Goal: Find specific page/section: Find specific page/section

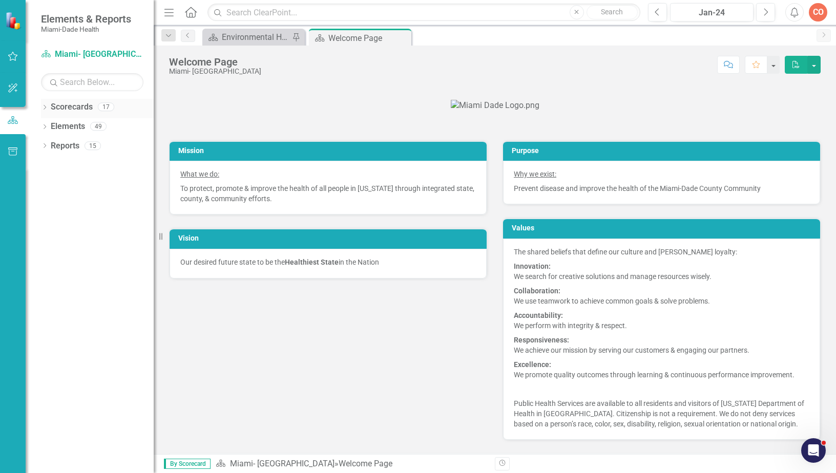
click at [44, 111] on icon "Dropdown" at bounding box center [44, 109] width 7 height 6
click at [51, 123] on icon "Dropdown" at bounding box center [50, 126] width 8 height 6
click at [64, 162] on icon "Dropdown" at bounding box center [60, 165] width 8 height 6
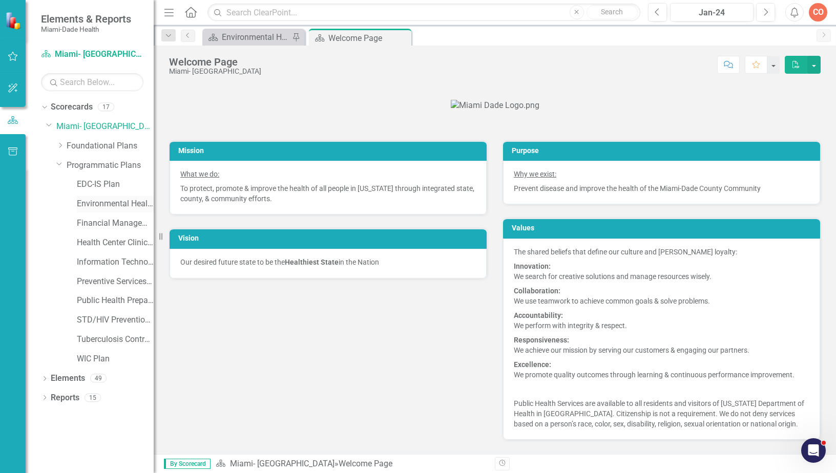
click at [98, 203] on link "Environmental Health Plan" at bounding box center [115, 204] width 77 height 12
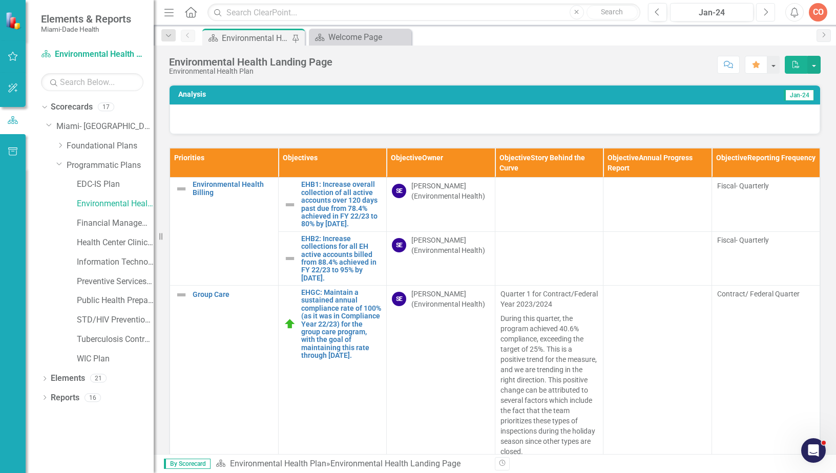
click at [761, 12] on button "Next" at bounding box center [765, 12] width 19 height 18
click at [765, 13] on icon "Next" at bounding box center [766, 12] width 6 height 9
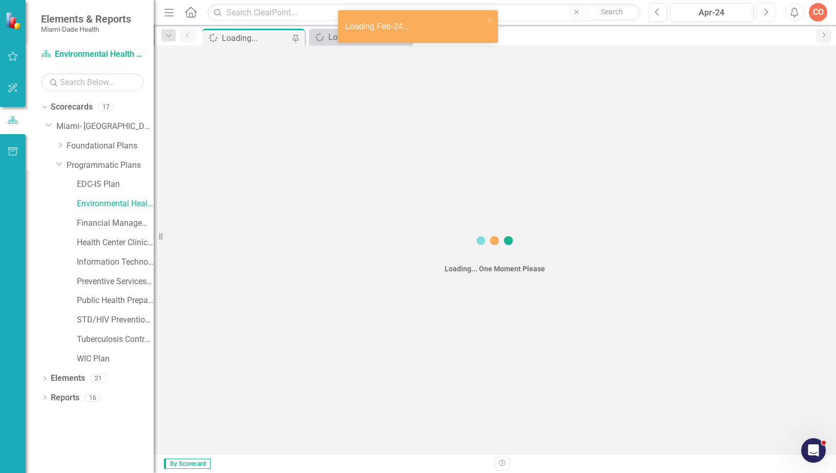
click at [765, 13] on icon "Next" at bounding box center [766, 12] width 6 height 9
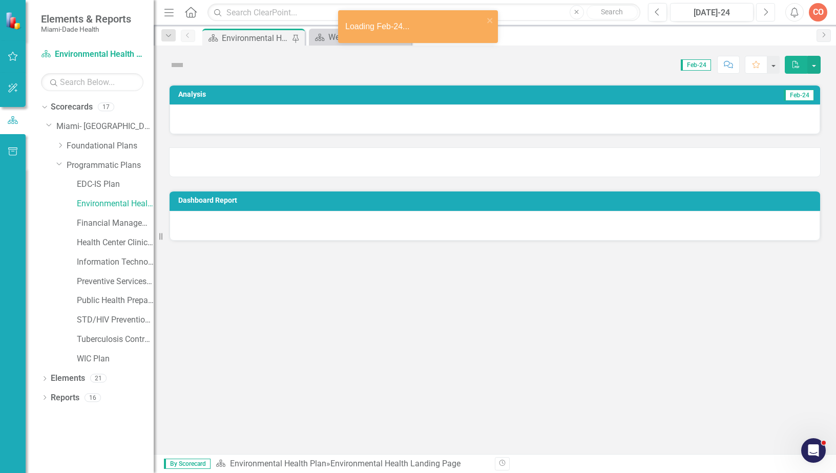
click at [765, 13] on icon "Next" at bounding box center [766, 12] width 6 height 9
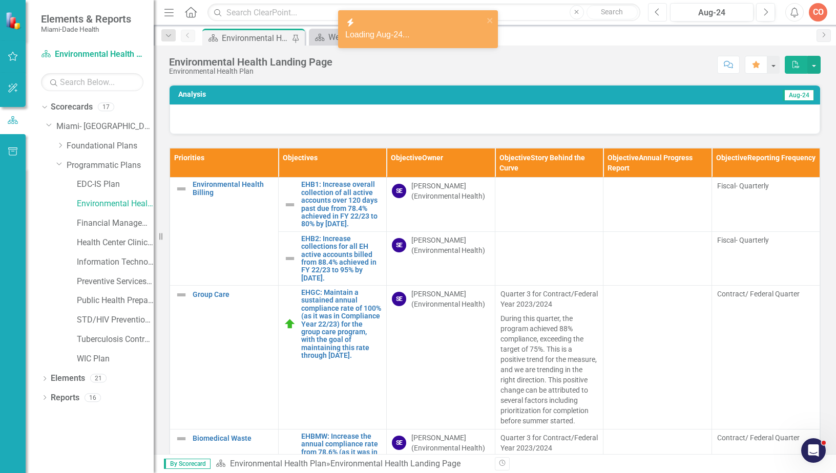
click at [662, 16] on button "Previous" at bounding box center [657, 12] width 19 height 18
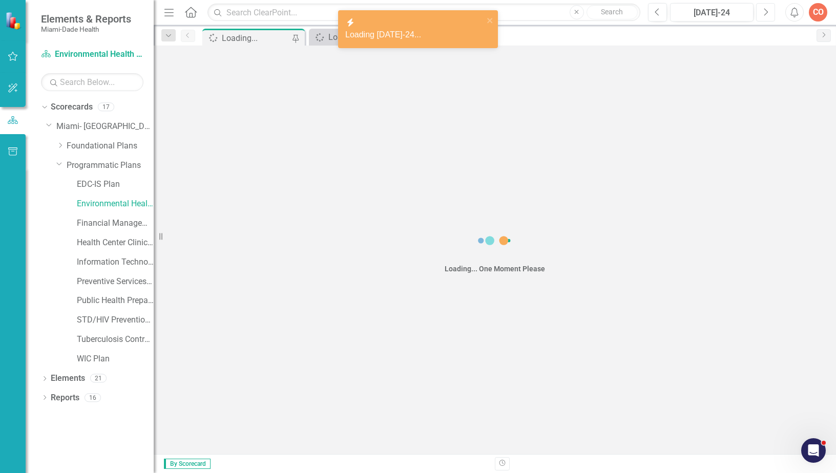
click at [765, 15] on icon "Next" at bounding box center [766, 12] width 6 height 9
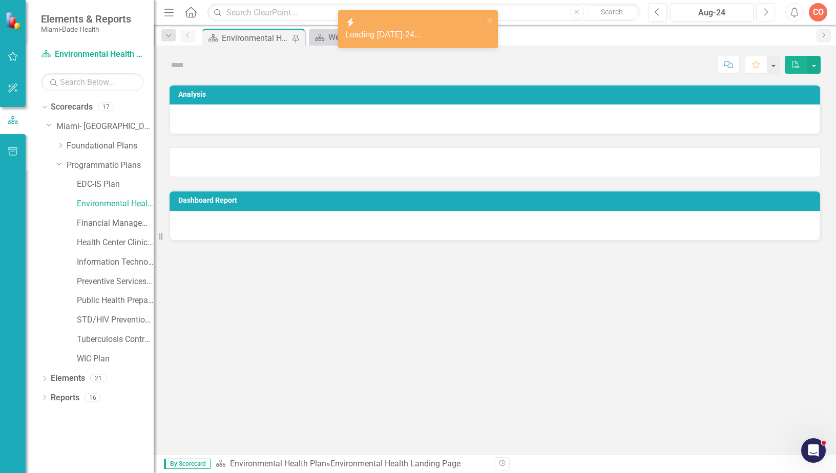
click at [765, 15] on icon "Next" at bounding box center [766, 12] width 6 height 9
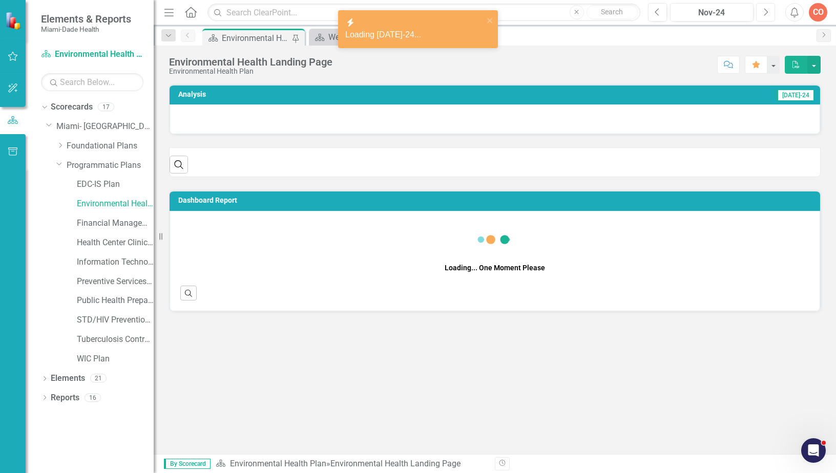
click at [765, 15] on icon "Next" at bounding box center [766, 12] width 6 height 9
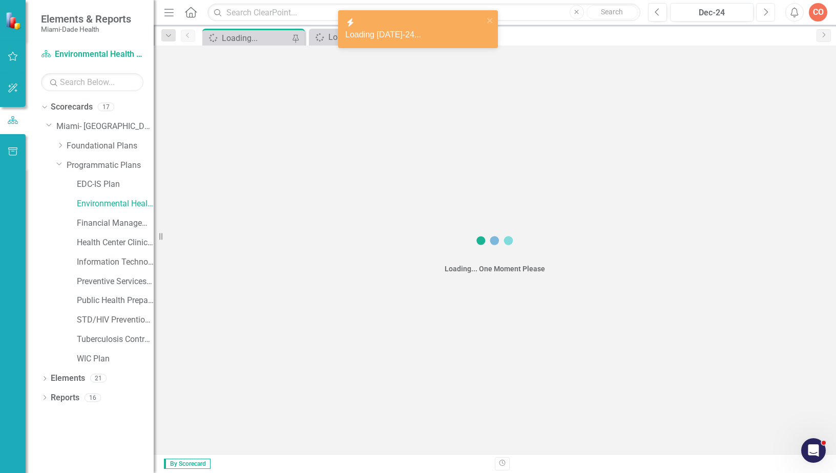
click at [765, 15] on icon "Next" at bounding box center [766, 12] width 6 height 9
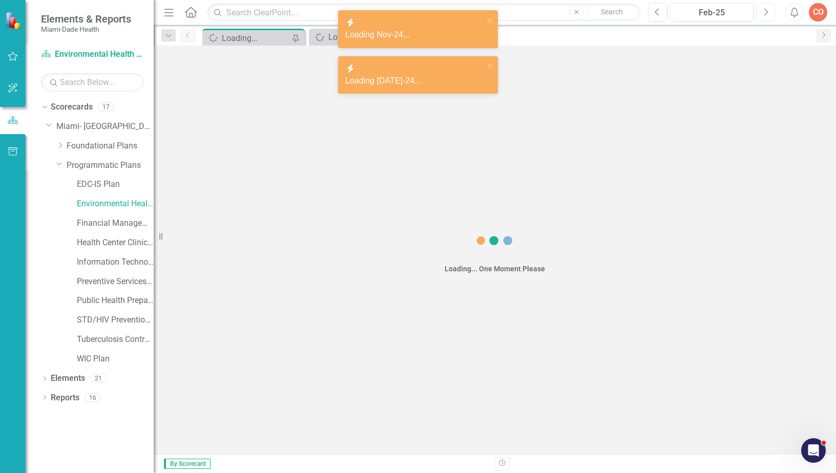
click at [765, 15] on icon "Next" at bounding box center [766, 12] width 6 height 9
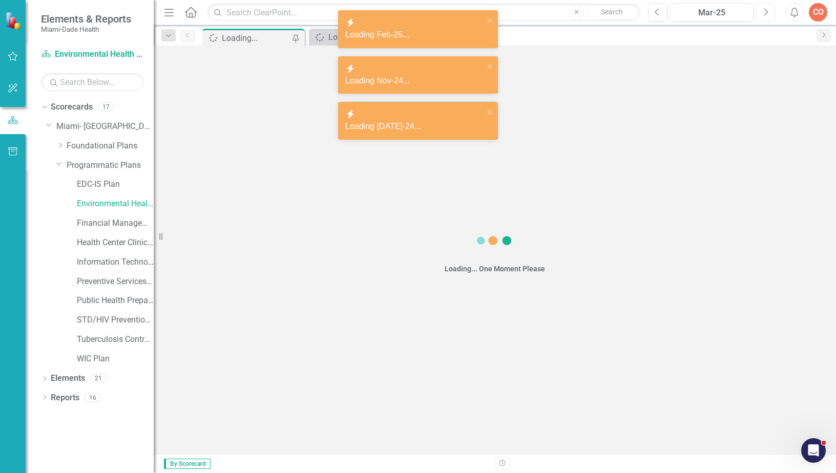
click at [765, 15] on icon "Next" at bounding box center [766, 12] width 6 height 9
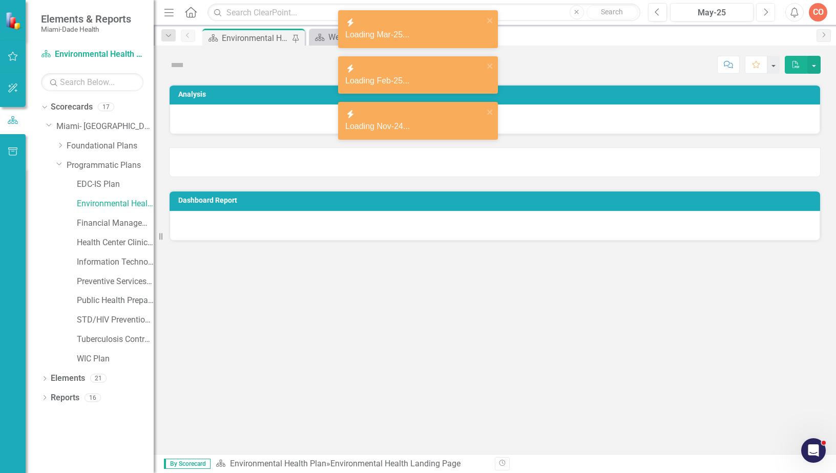
click at [765, 15] on icon "Next" at bounding box center [766, 12] width 6 height 9
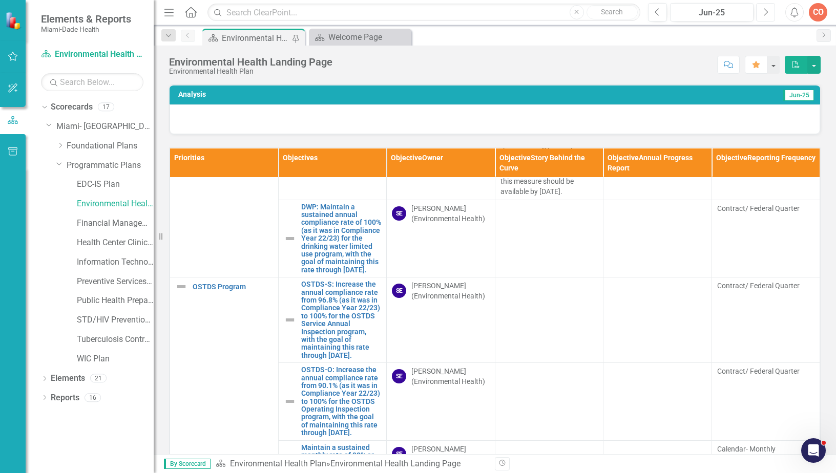
scroll to position [1025, 0]
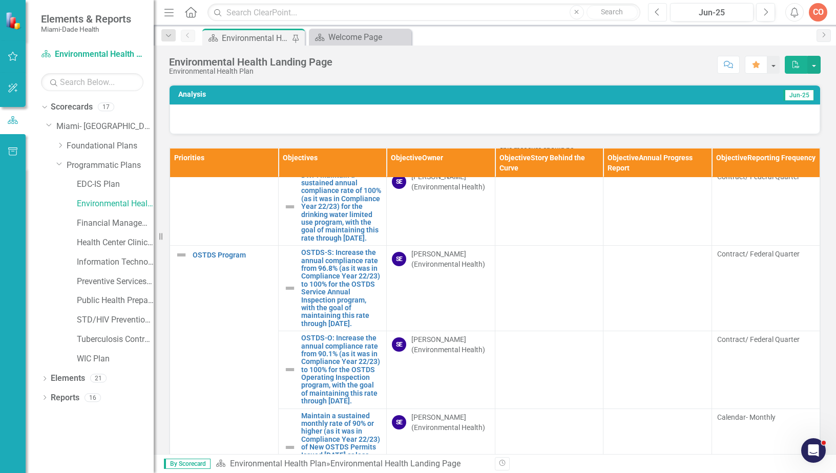
click at [663, 17] on button "Previous" at bounding box center [657, 12] width 19 height 18
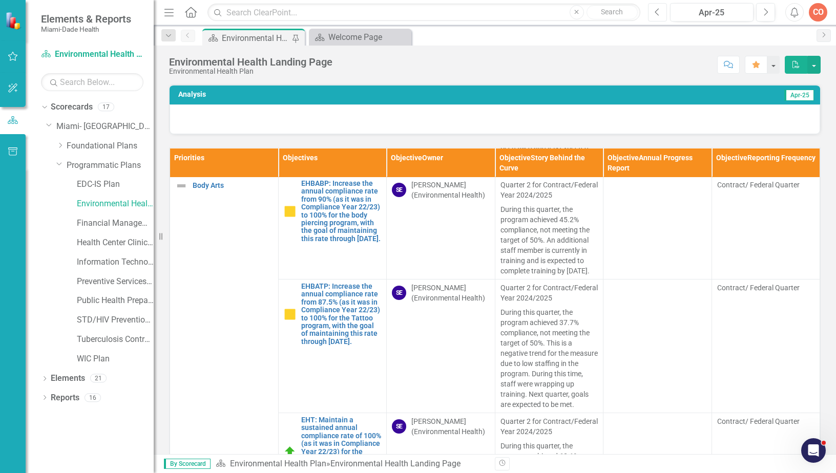
scroll to position [461, 0]
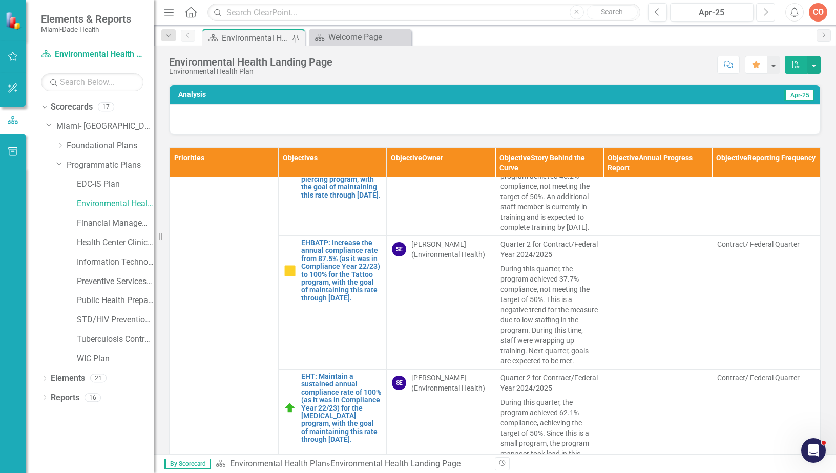
click at [765, 13] on icon "Next" at bounding box center [766, 12] width 6 height 9
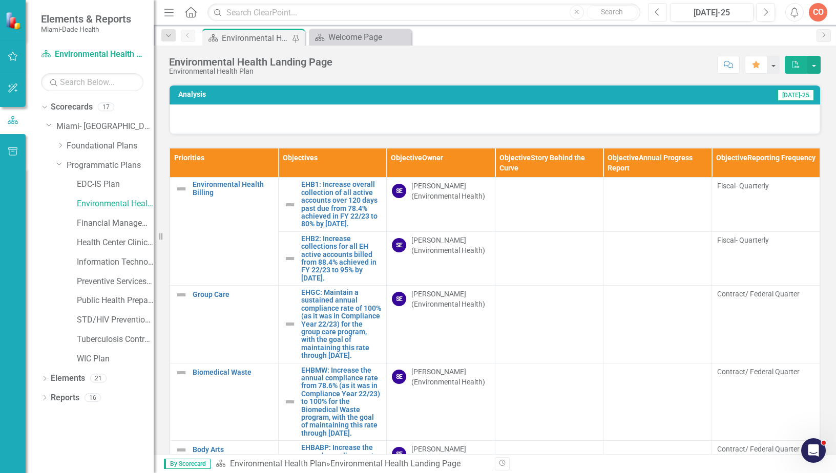
click at [654, 12] on button "Previous" at bounding box center [657, 12] width 19 height 18
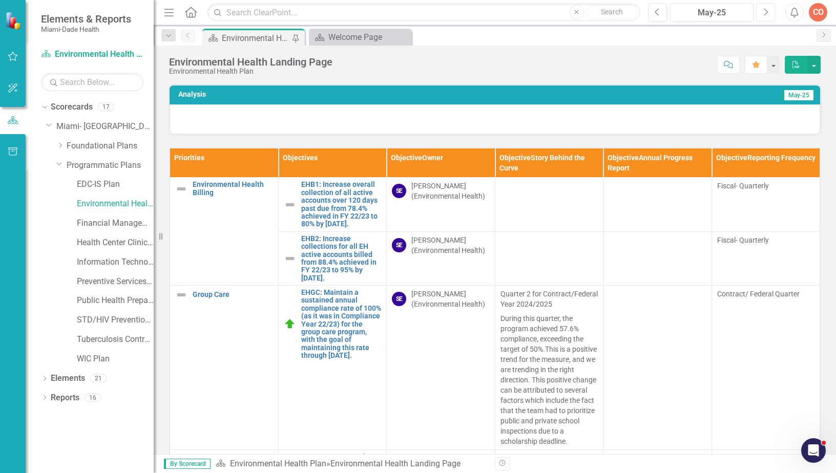
click at [765, 12] on icon "Next" at bounding box center [766, 12] width 6 height 9
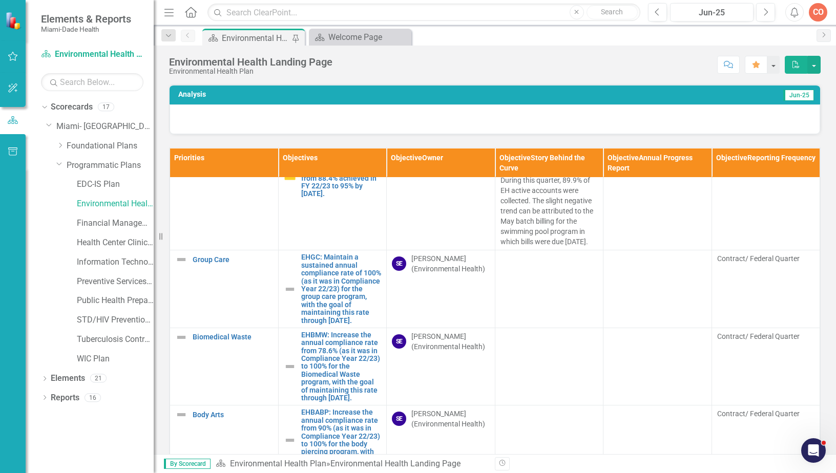
scroll to position [307, 0]
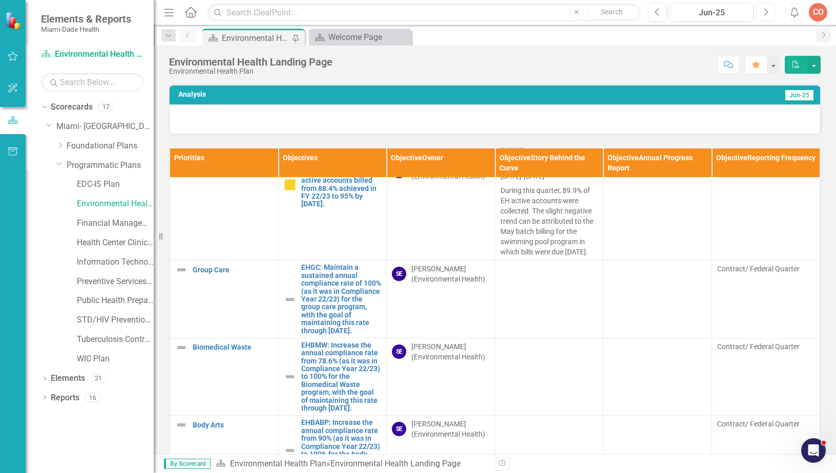
click at [770, 13] on button "Next" at bounding box center [765, 12] width 19 height 18
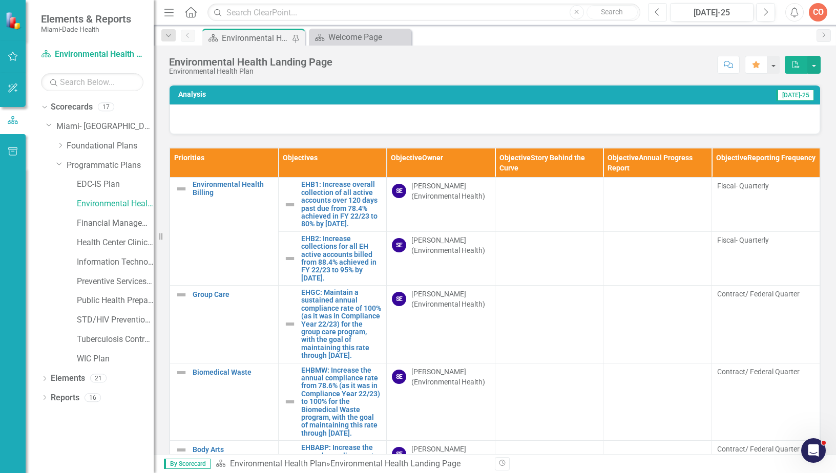
click at [655, 14] on icon "Previous" at bounding box center [658, 12] width 6 height 9
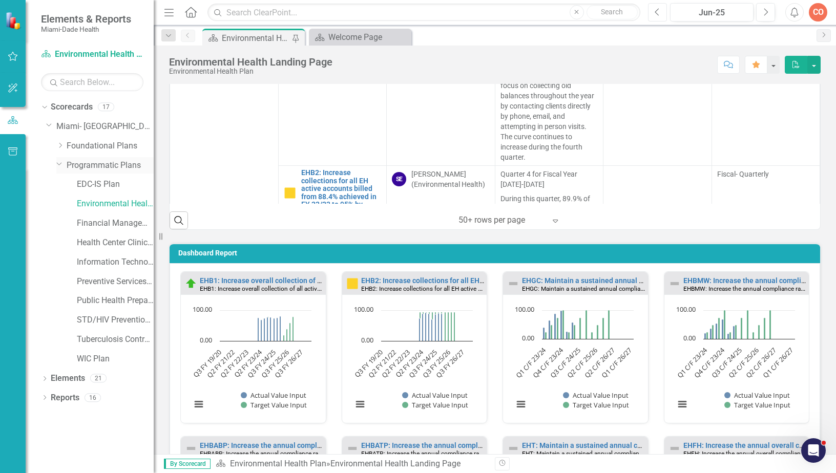
scroll to position [410, 0]
